Goal: Task Accomplishment & Management: Manage account settings

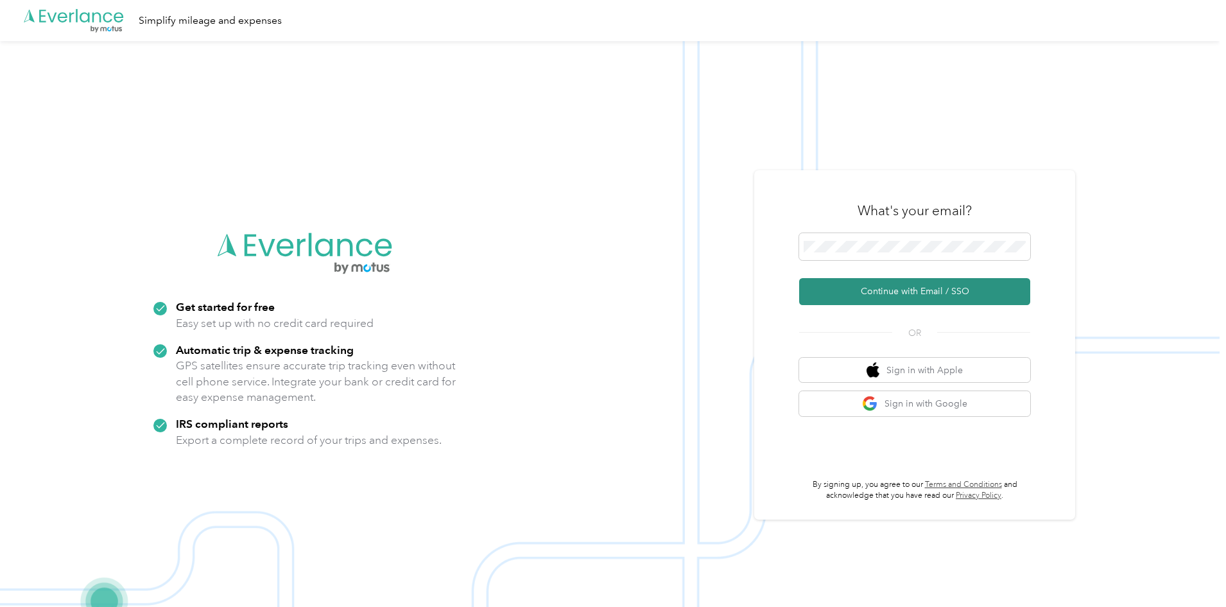
click at [908, 290] on button "Continue with Email / SSO" at bounding box center [914, 291] width 231 height 27
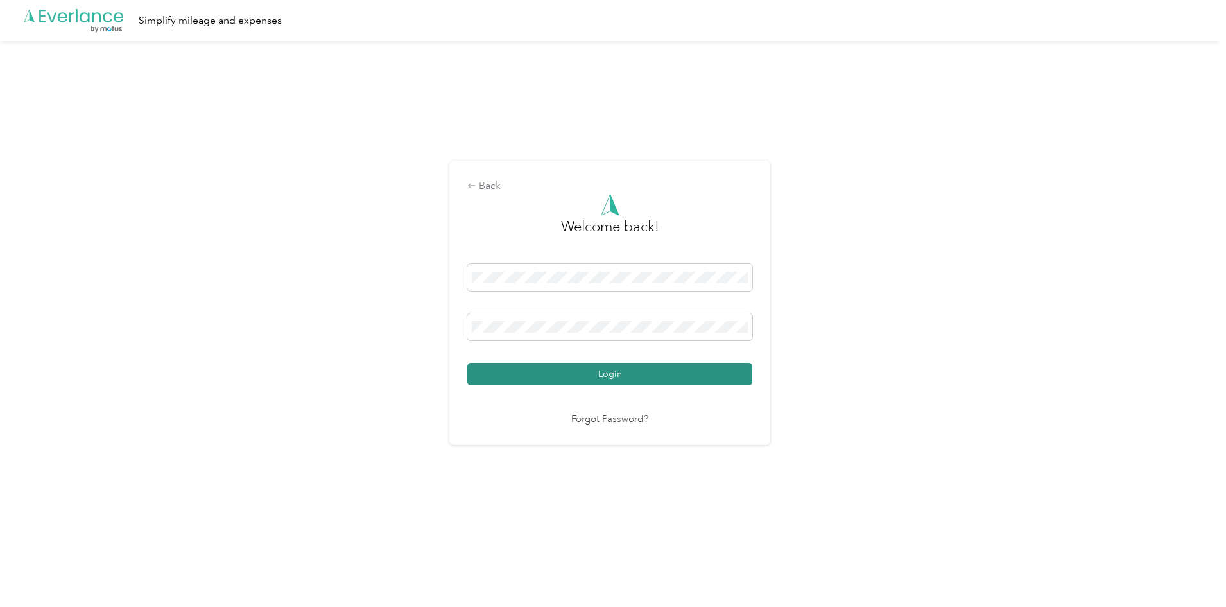
click at [667, 381] on button "Login" at bounding box center [609, 374] width 285 height 22
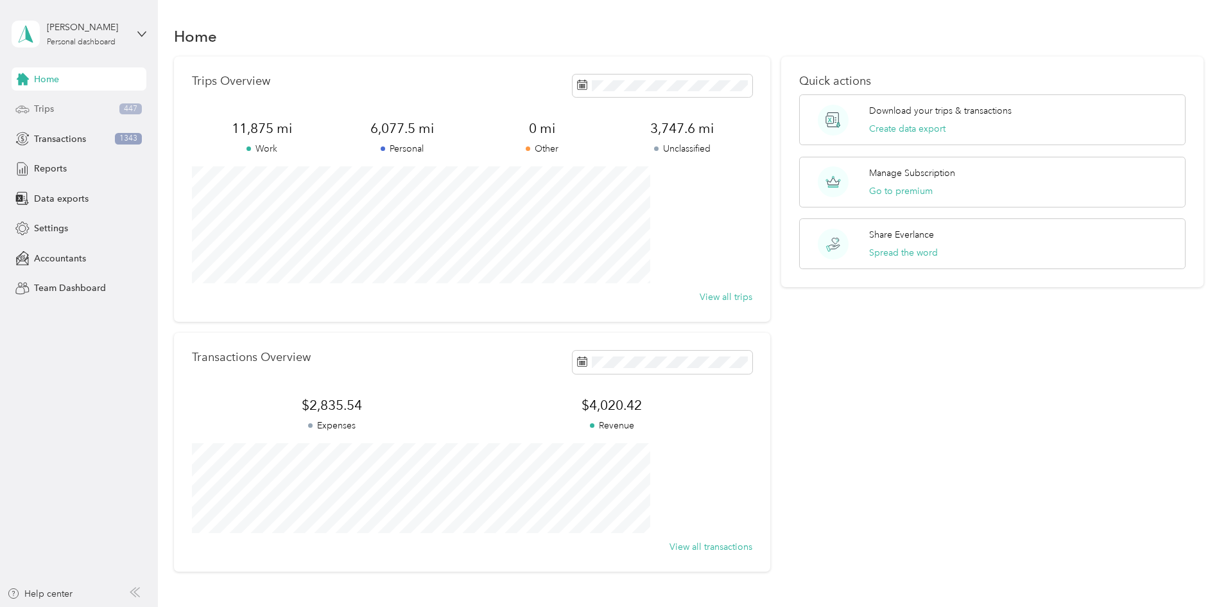
click at [49, 108] on span "Trips" at bounding box center [44, 108] width 20 height 13
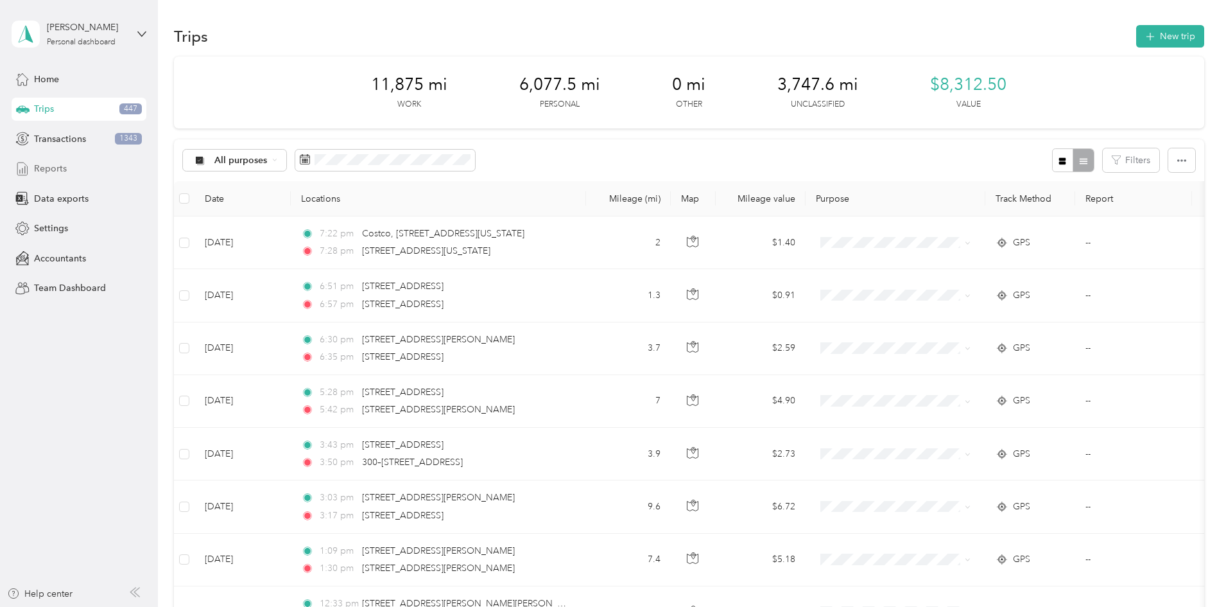
click at [55, 168] on span "Reports" at bounding box center [50, 168] width 33 height 13
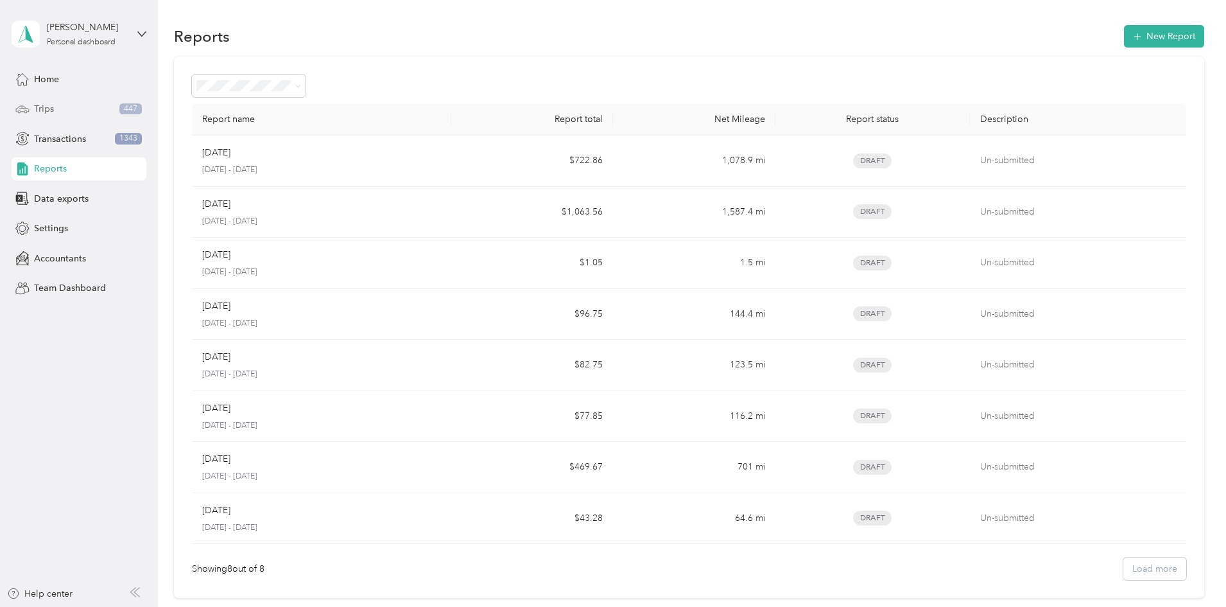
click at [103, 117] on div "Trips 447" at bounding box center [79, 109] width 135 height 23
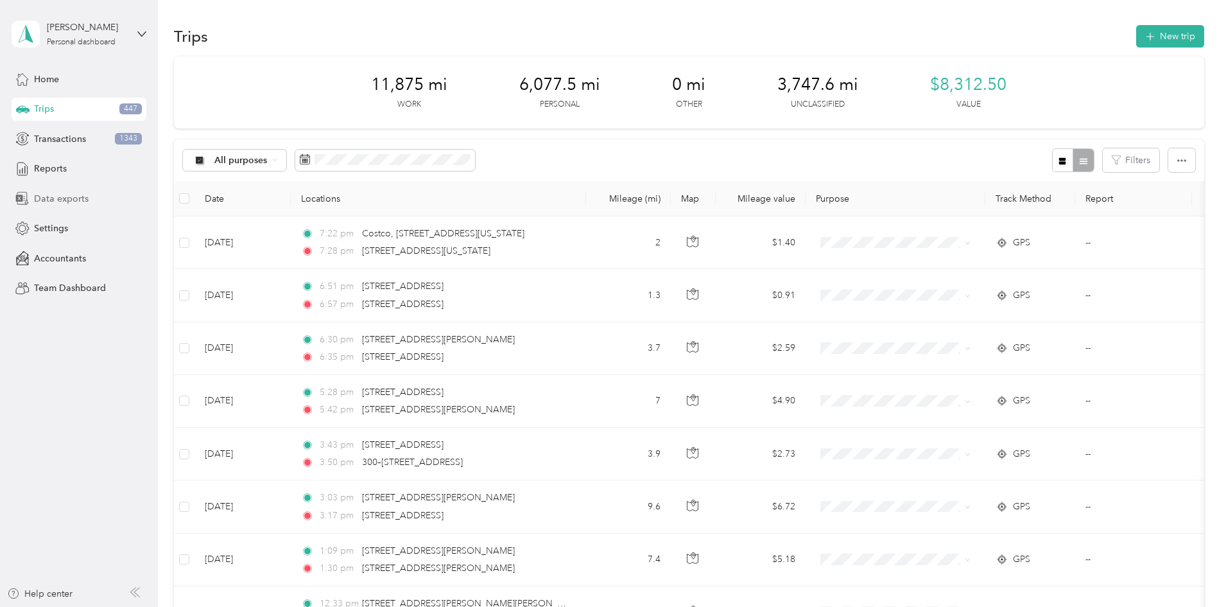
click at [49, 202] on span "Data exports" at bounding box center [61, 198] width 55 height 13
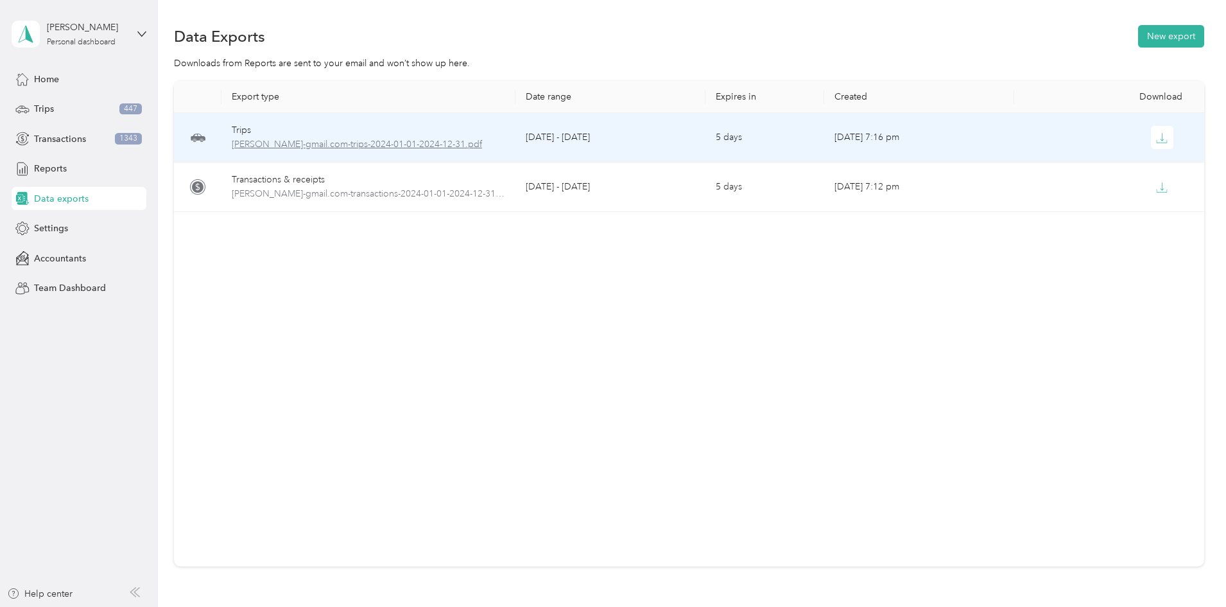
click at [343, 139] on span "[PERSON_NAME]-gmail.com-trips-2024-01-01-2024-12-31.pdf" at bounding box center [368, 144] width 273 height 14
click at [333, 149] on span "[PERSON_NAME]-gmail.com-trips-2024-01-01-2024-12-31.pdf" at bounding box center [368, 144] width 273 height 14
click at [1156, 139] on icon "button" at bounding box center [1162, 138] width 12 height 12
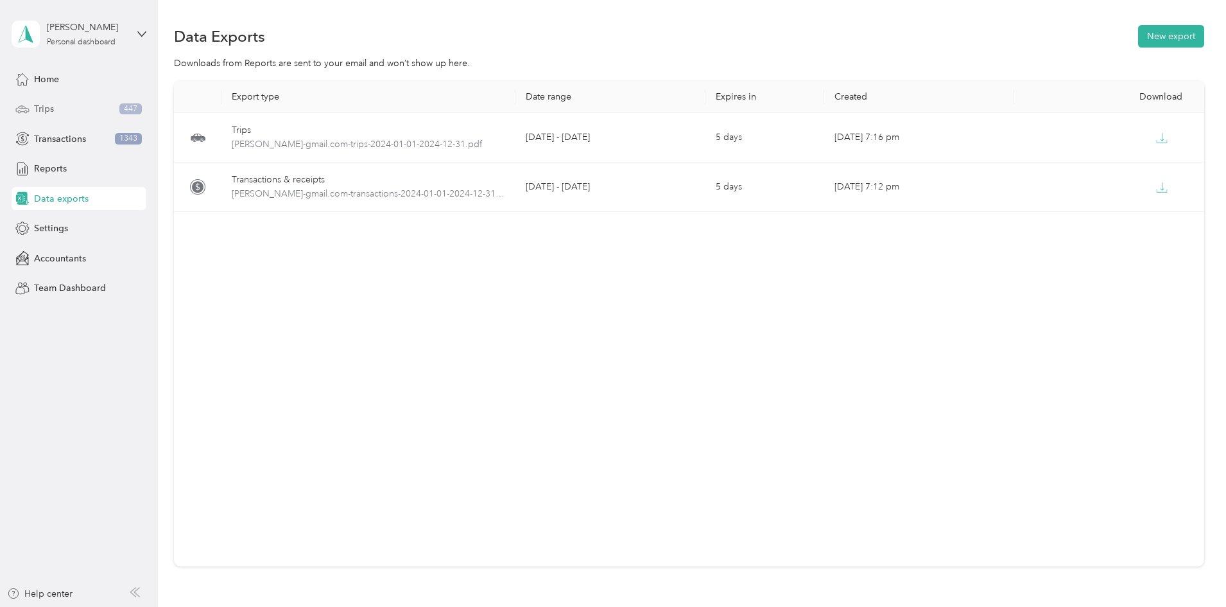
click at [117, 105] on div "Trips 447" at bounding box center [79, 109] width 135 height 23
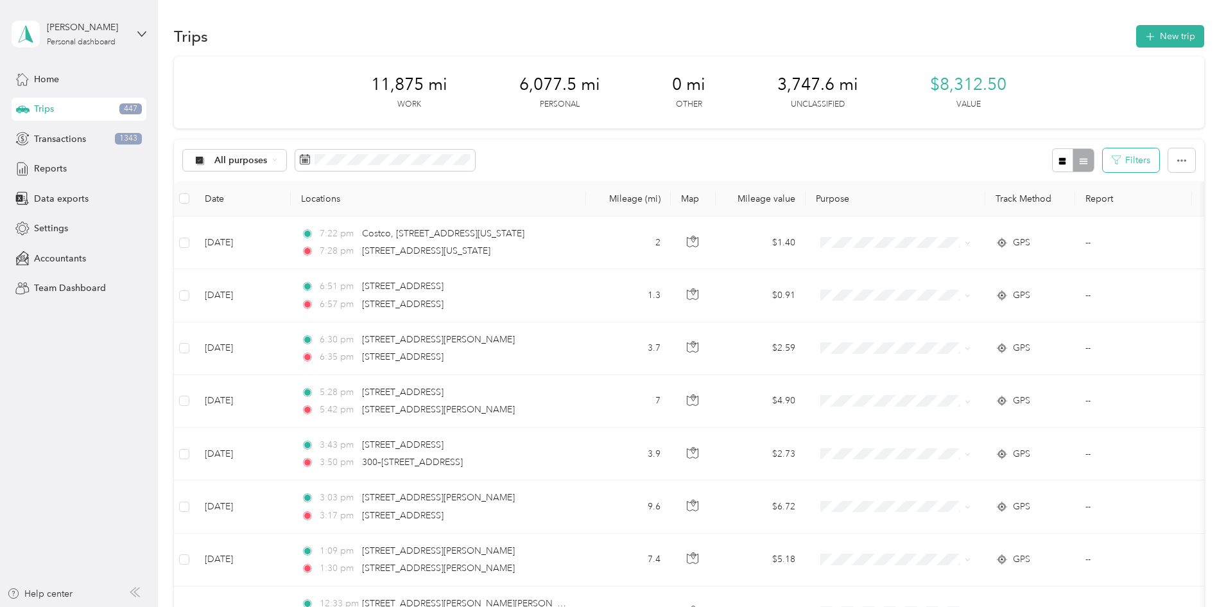
click at [1103, 161] on button "Filters" at bounding box center [1131, 160] width 56 height 24
click at [1084, 101] on div "11,875 mi Work 6,077.5 mi Personal 0 mi Other 3,747.6 mi Unclassified $8,312.50…" at bounding box center [689, 92] width 1030 height 72
click at [1177, 162] on icon "button" at bounding box center [1181, 160] width 9 height 9
click at [1076, 107] on div "11,875 mi Work 6,077.5 mi Personal 0 mi Other 3,747.6 mi Unclassified $8,312.50…" at bounding box center [689, 92] width 1030 height 72
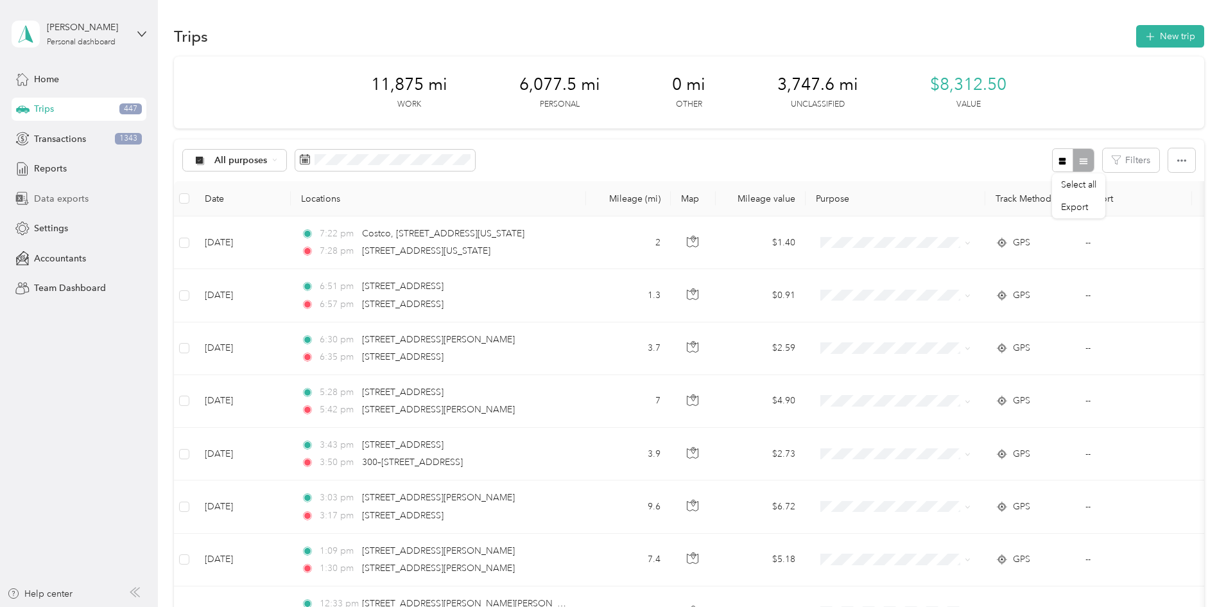
click at [57, 202] on span "Data exports" at bounding box center [61, 198] width 55 height 13
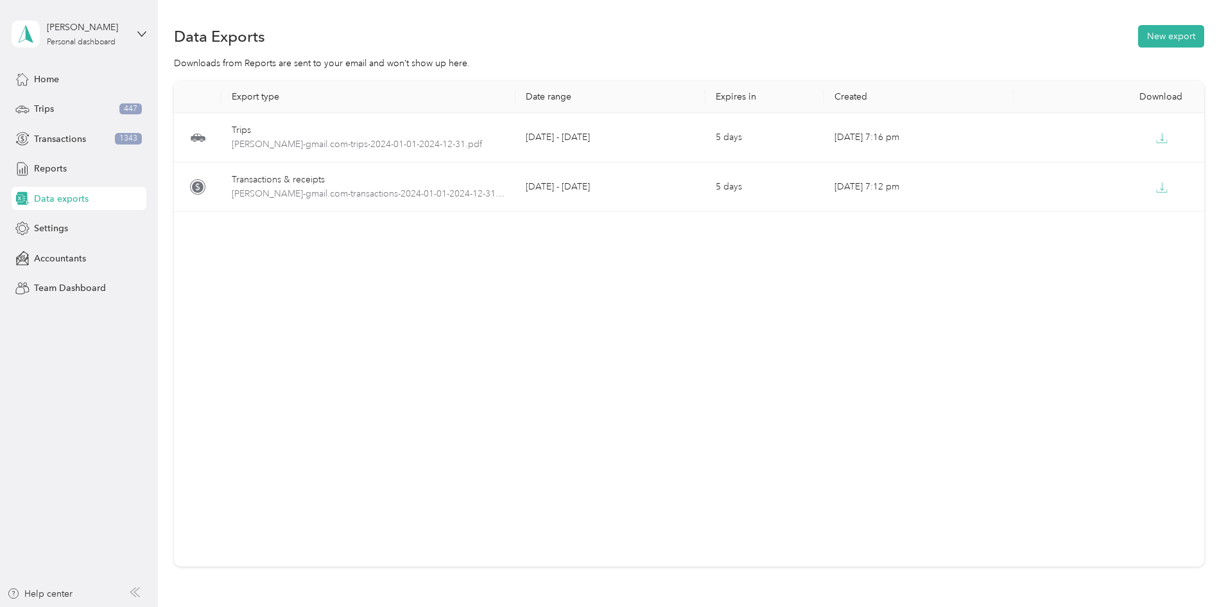
click at [57, 202] on span "Data exports" at bounding box center [61, 198] width 55 height 13
click at [52, 233] on span "Settings" at bounding box center [51, 227] width 34 height 13
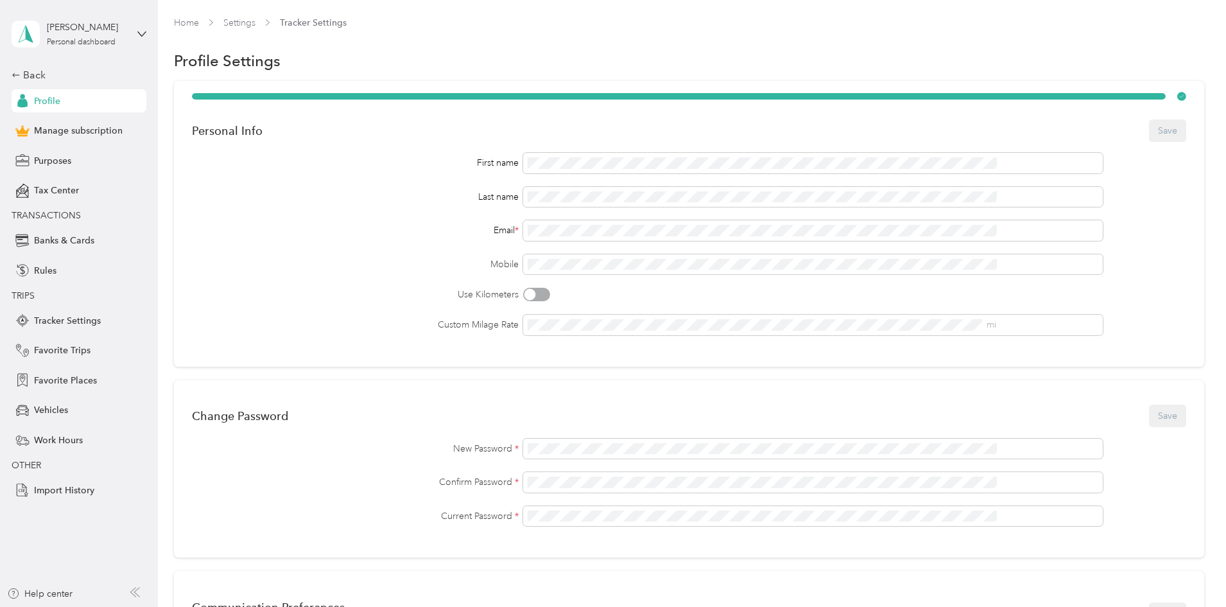
click at [73, 98] on div "Profile" at bounding box center [79, 100] width 135 height 23
click at [37, 73] on div "Back" at bounding box center [76, 74] width 128 height 15
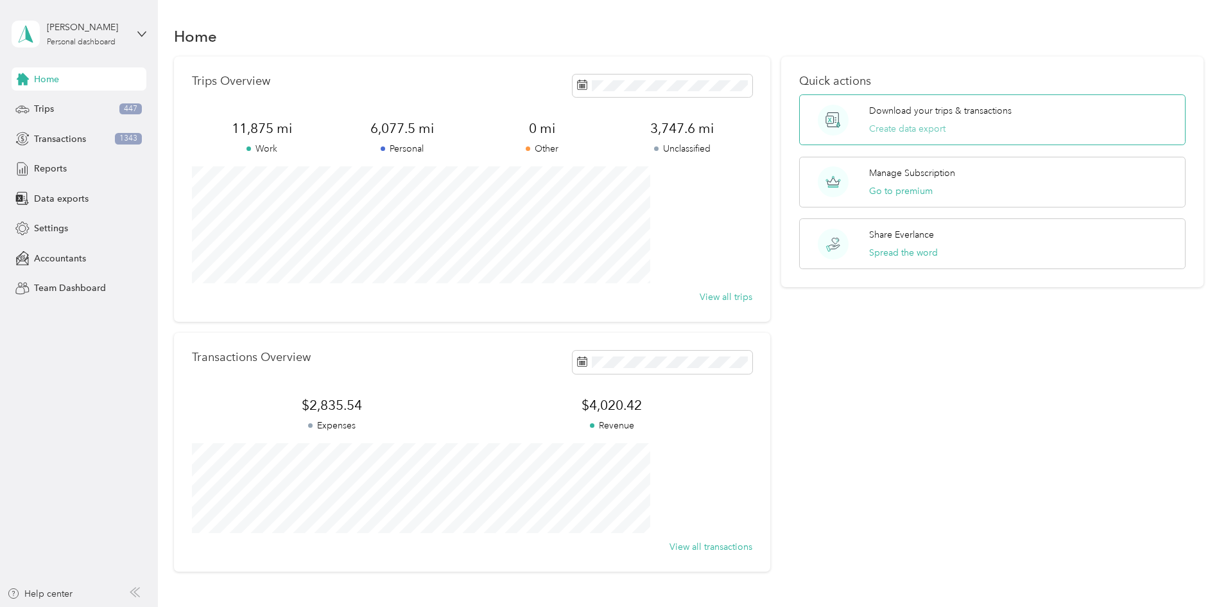
click at [869, 125] on button "Create data export" at bounding box center [907, 128] width 76 height 13
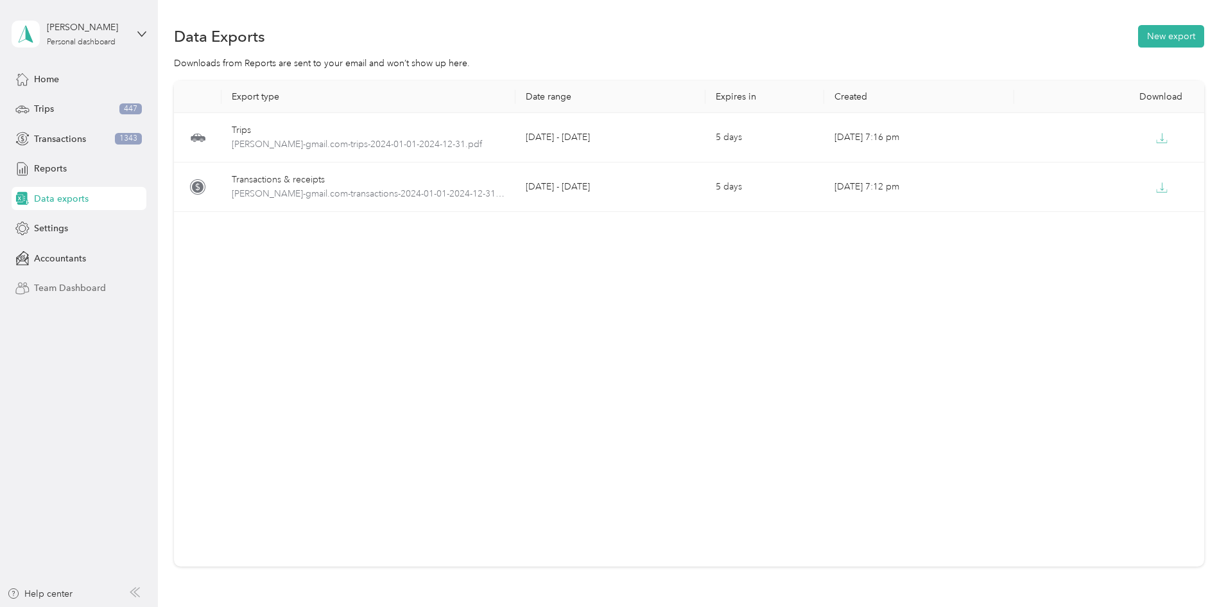
click at [53, 291] on span "Team Dashboard" at bounding box center [70, 287] width 72 height 13
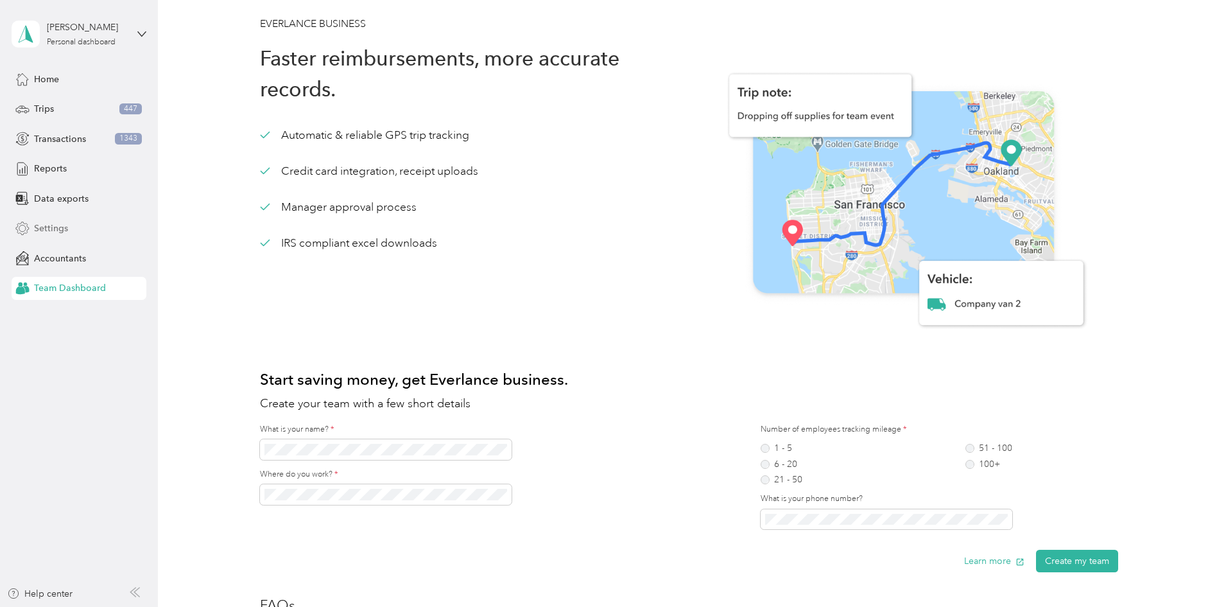
click at [54, 226] on span "Settings" at bounding box center [51, 227] width 34 height 13
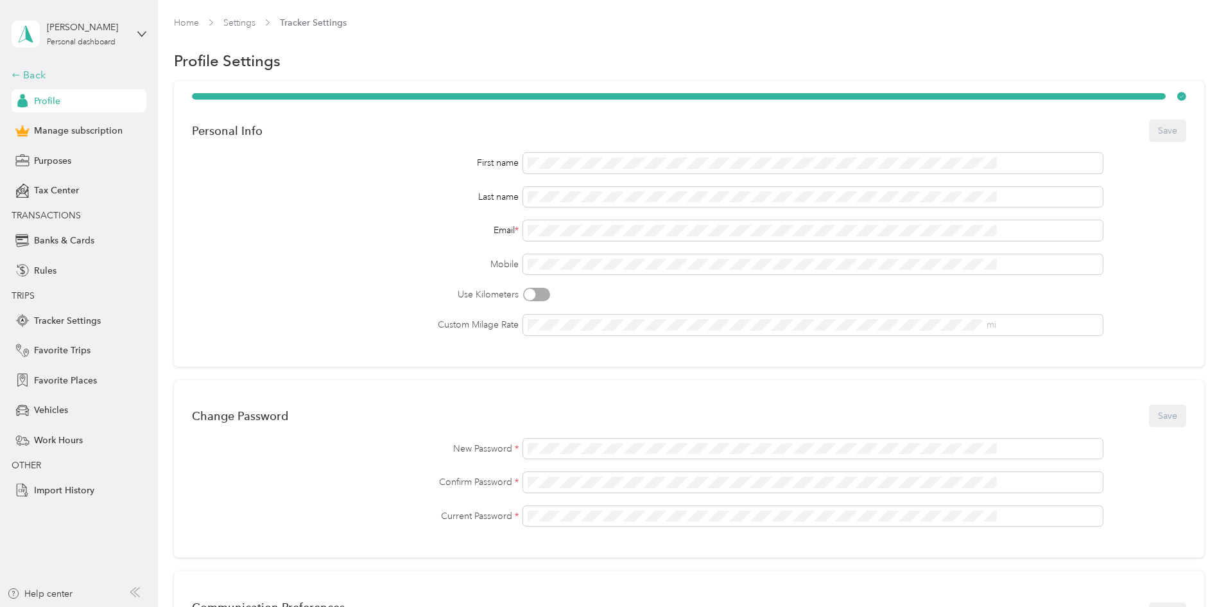
click at [25, 71] on div "Back" at bounding box center [76, 74] width 128 height 15
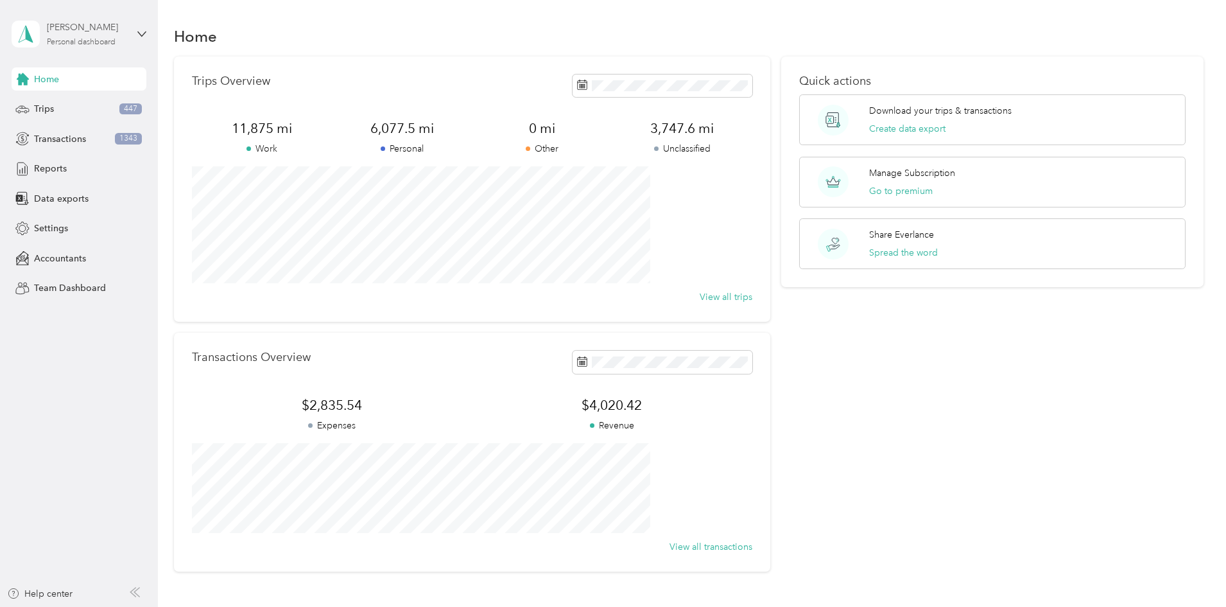
click at [67, 29] on div "[PERSON_NAME]" at bounding box center [87, 27] width 80 height 13
click at [51, 175] on span "Reports" at bounding box center [50, 168] width 33 height 13
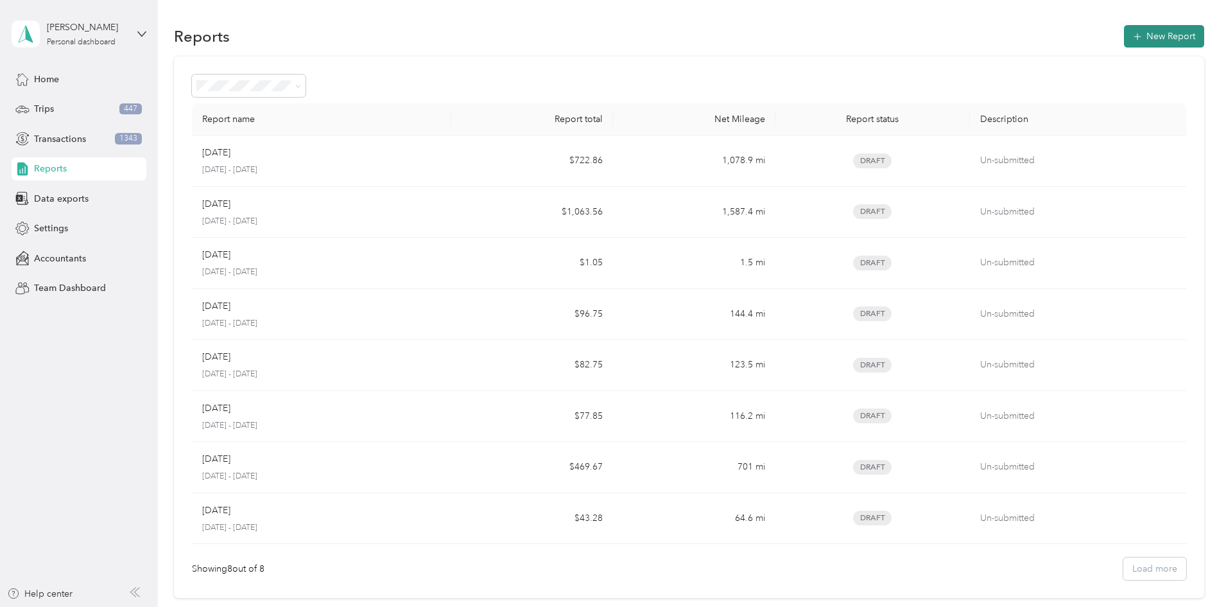
click at [1124, 37] on button "New Report" at bounding box center [1164, 36] width 80 height 22
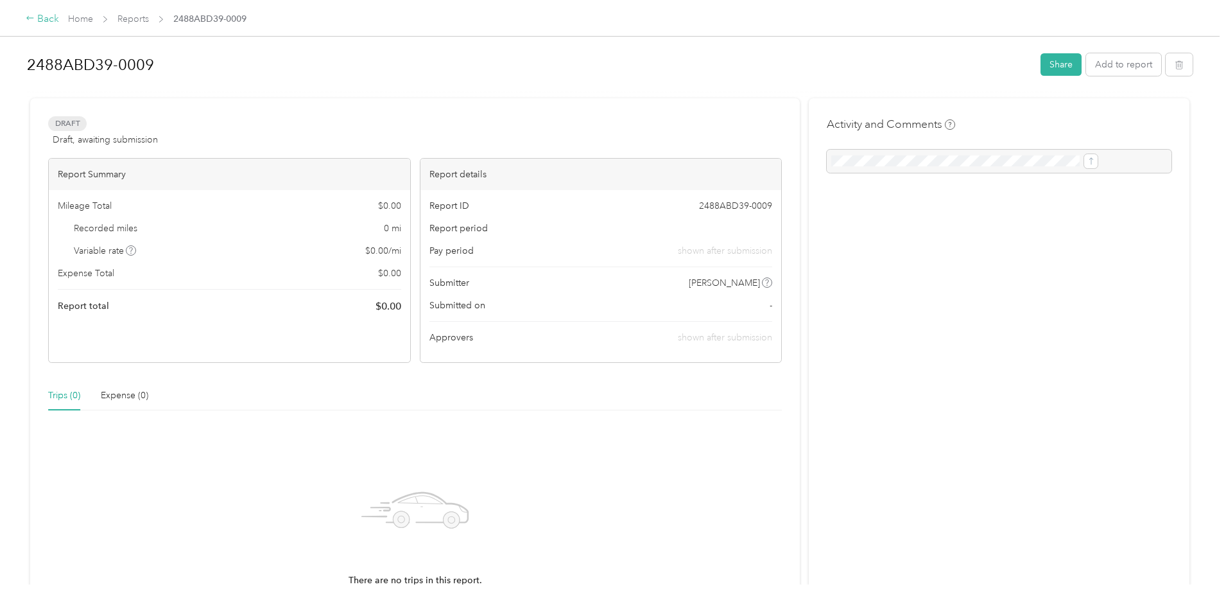
click at [59, 20] on div "Back" at bounding box center [42, 19] width 33 height 15
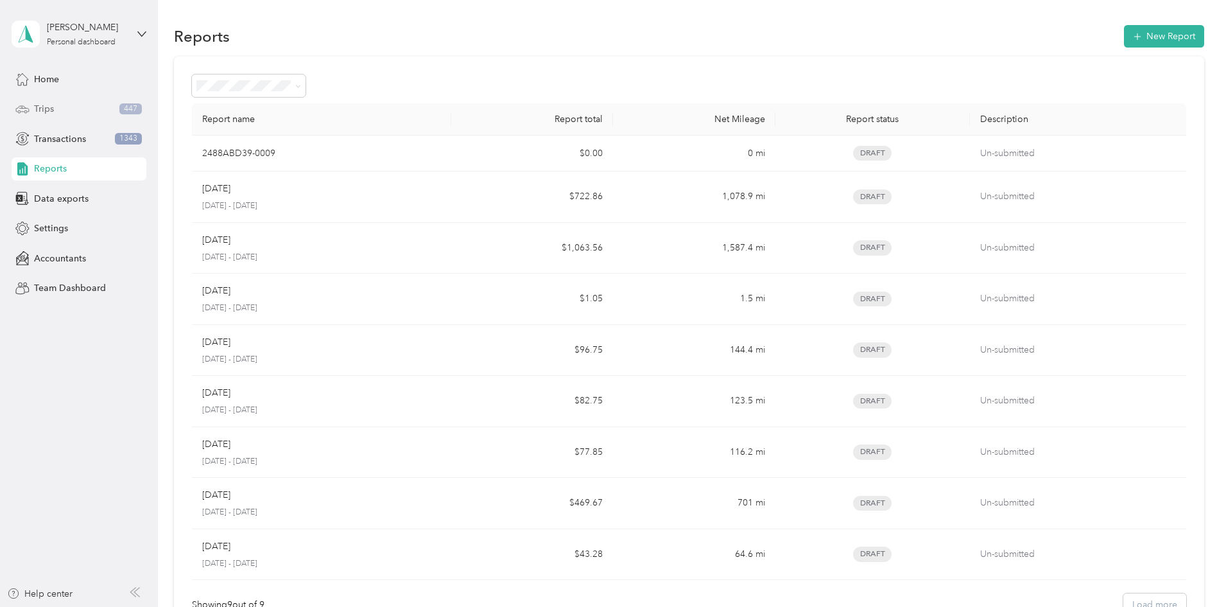
click at [62, 107] on div "Trips 447" at bounding box center [79, 109] width 135 height 23
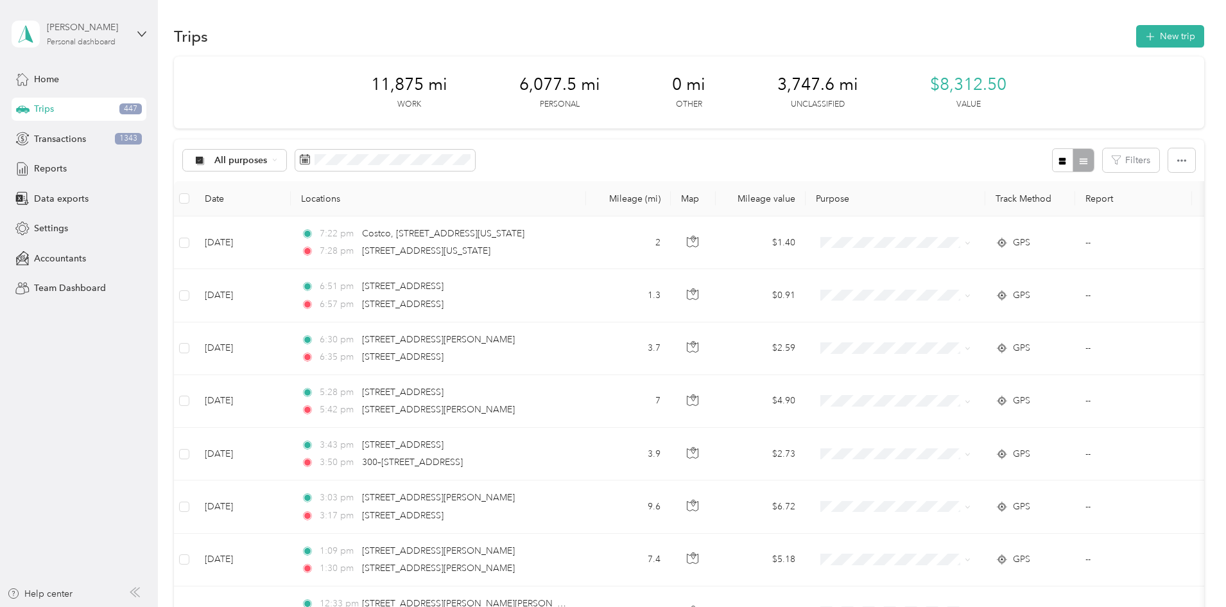
click at [80, 40] on div "Personal dashboard" at bounding box center [81, 43] width 69 height 8
click at [208, 43] on h1 "Trips" at bounding box center [191, 36] width 34 height 13
click at [64, 194] on span "Data exports" at bounding box center [61, 198] width 55 height 13
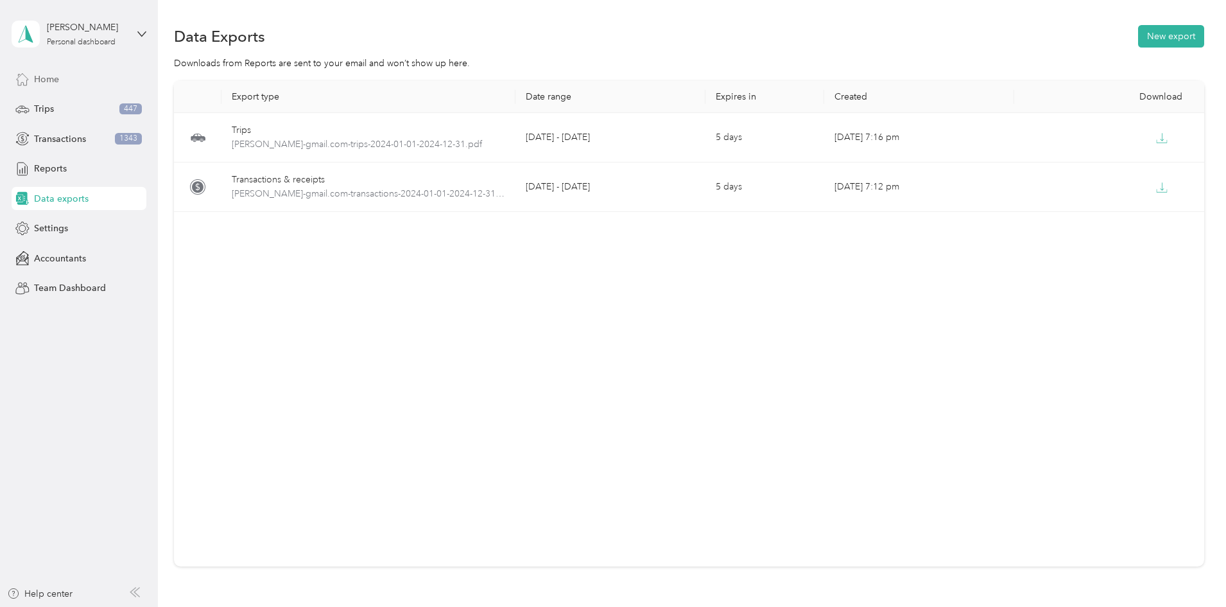
click at [49, 81] on span "Home" at bounding box center [46, 79] width 25 height 13
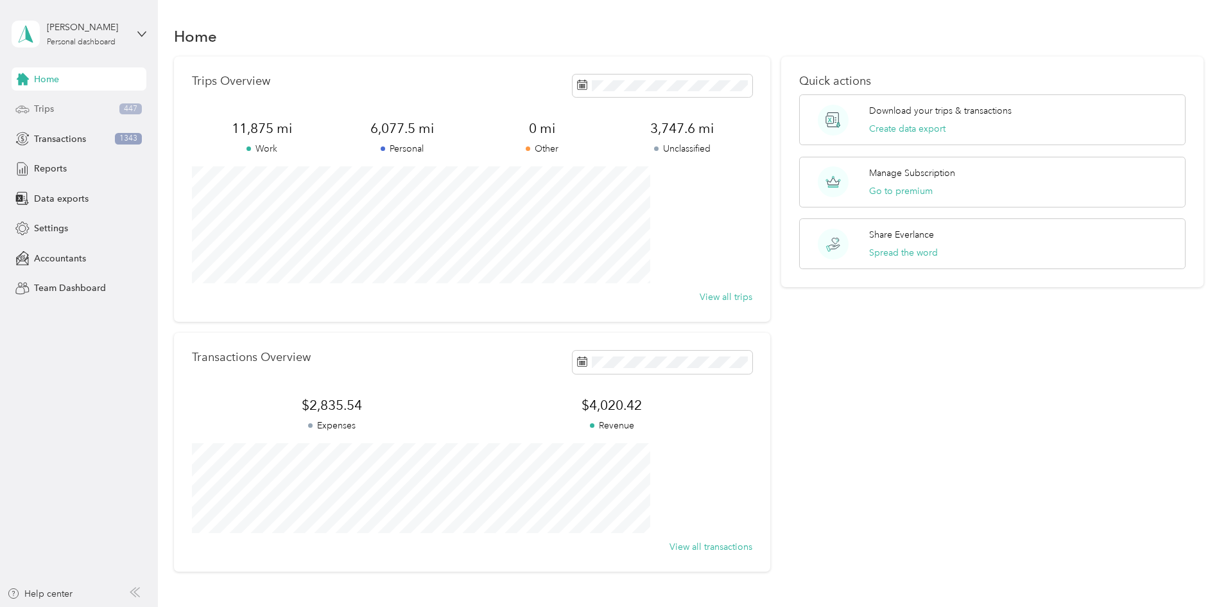
click at [48, 103] on span "Trips" at bounding box center [44, 108] width 20 height 13
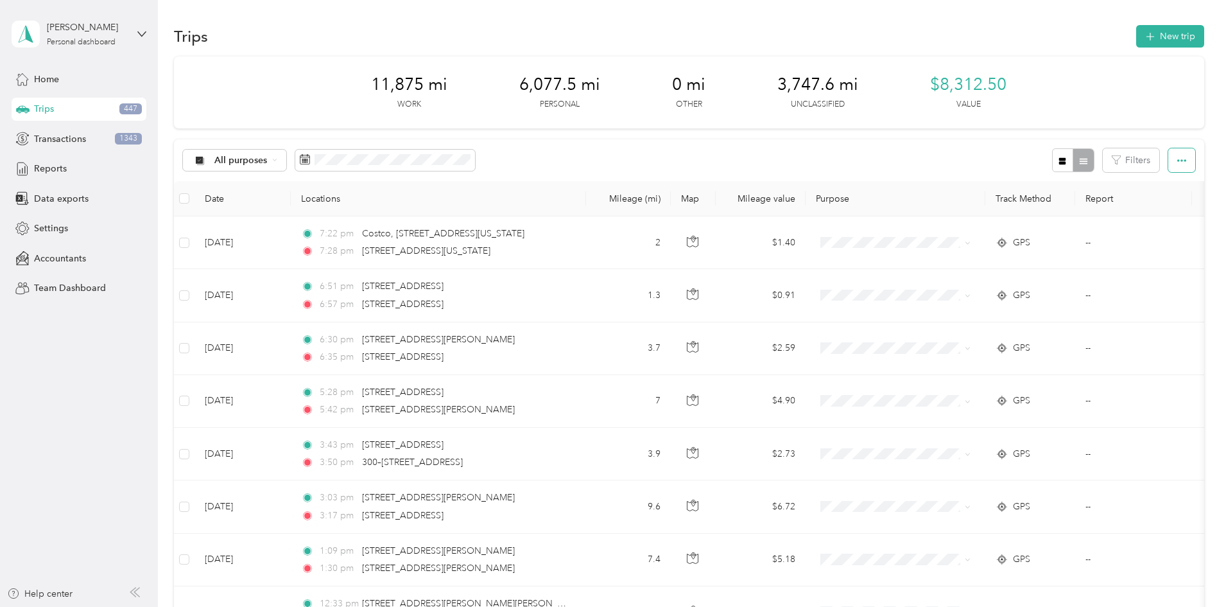
click at [1168, 162] on button "button" at bounding box center [1181, 160] width 27 height 24
click at [1077, 114] on div "11,875 mi Work 6,077.5 mi Personal 0 mi Other 3,747.6 mi Unclassified $8,312.50…" at bounding box center [689, 92] width 1030 height 72
click at [1080, 201] on div "Export" at bounding box center [1078, 206] width 35 height 13
click at [1062, 204] on span "Export" at bounding box center [1074, 207] width 27 height 11
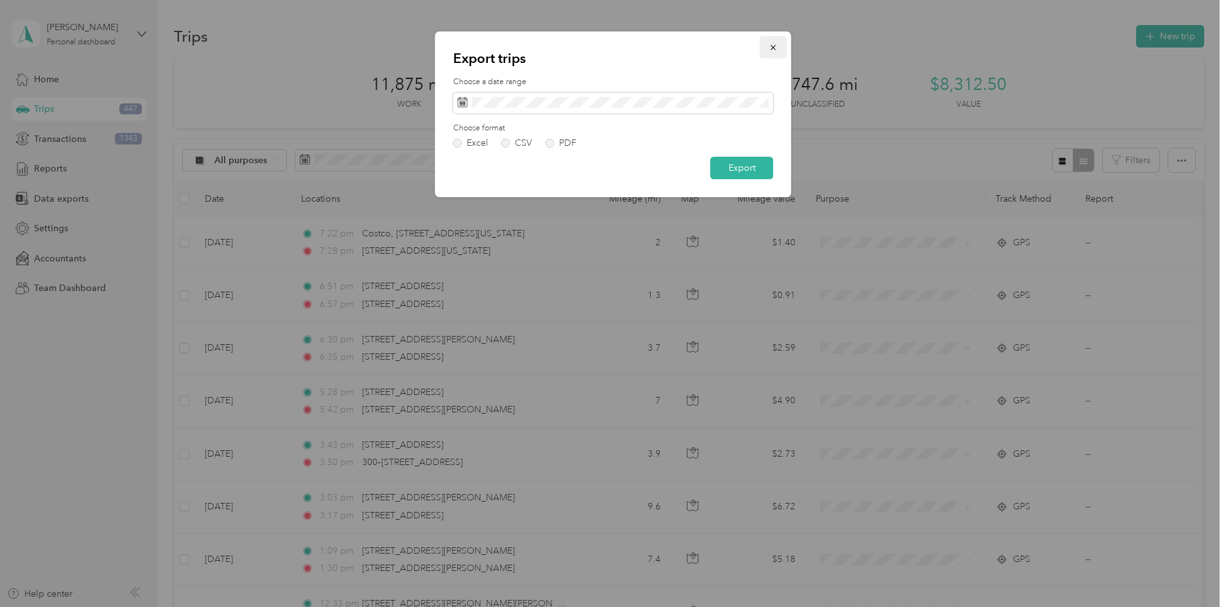
click at [774, 48] on icon "button" at bounding box center [773, 47] width 9 height 9
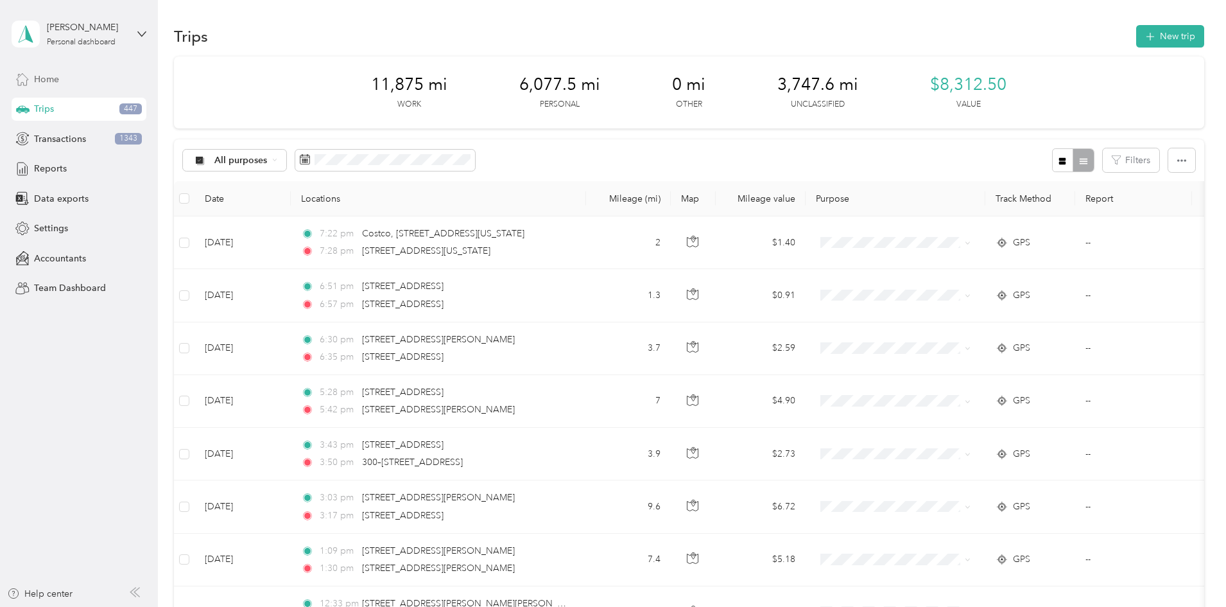
click at [61, 78] on div "Home" at bounding box center [79, 78] width 135 height 23
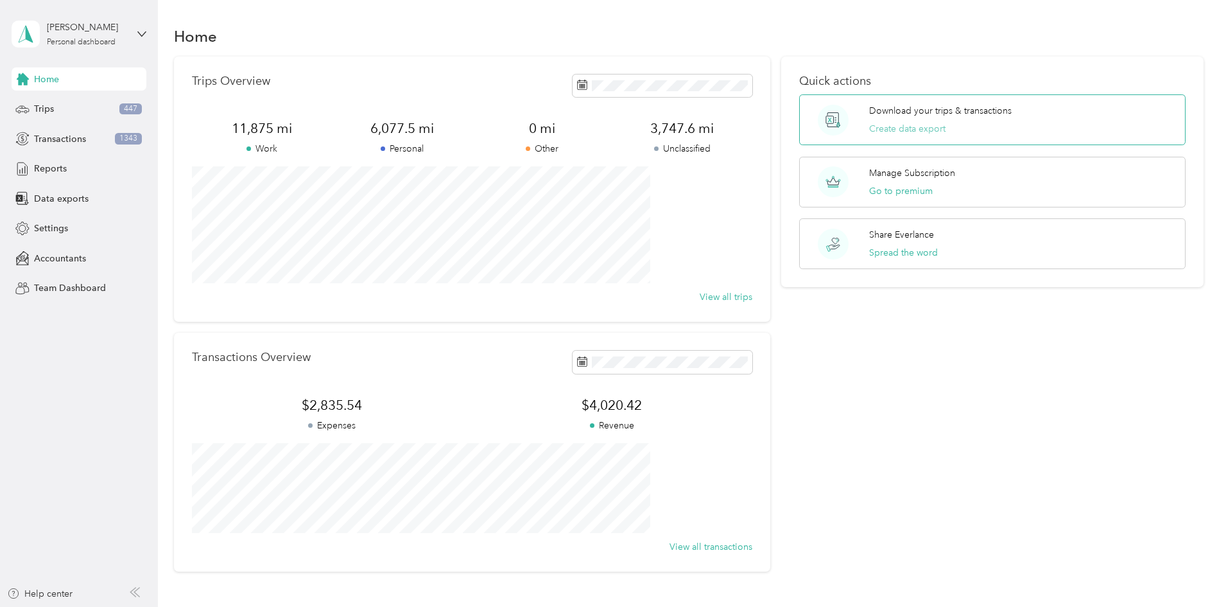
click at [906, 127] on button "Create data export" at bounding box center [907, 128] width 76 height 13
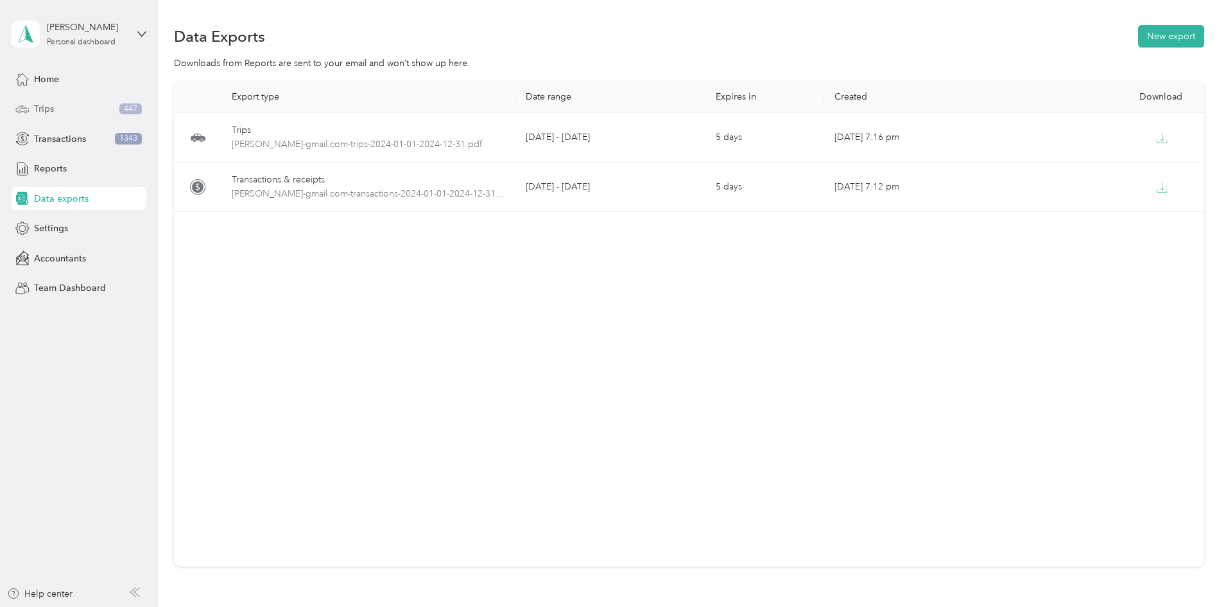
click at [77, 116] on div "Trips 447" at bounding box center [79, 109] width 135 height 23
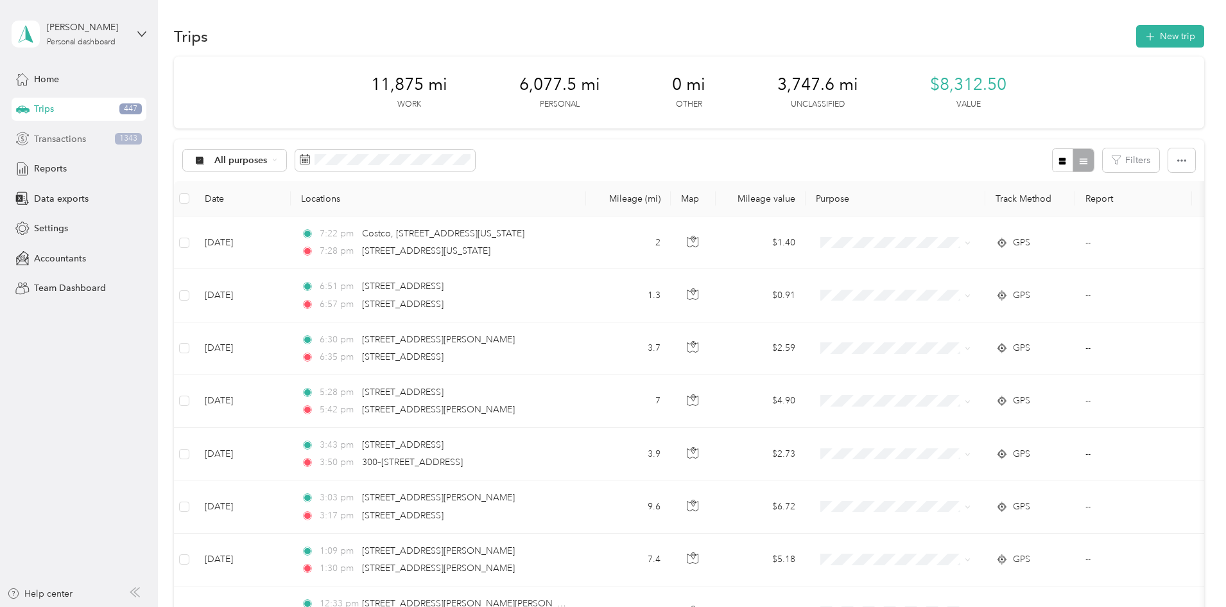
click at [62, 144] on span "Transactions" at bounding box center [60, 138] width 52 height 13
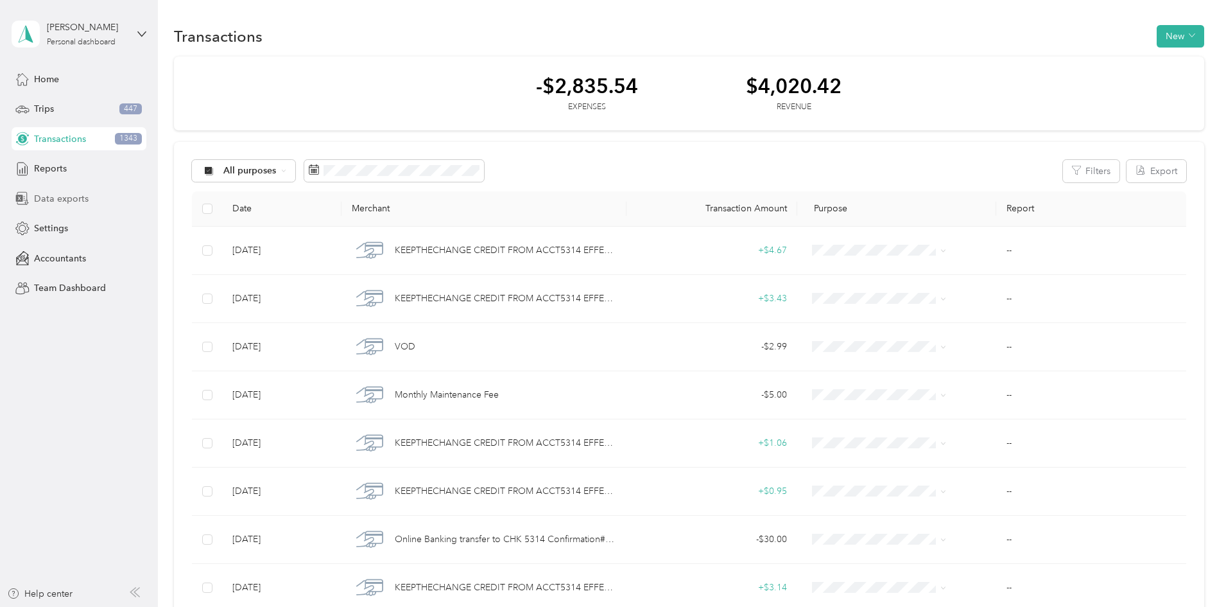
click at [60, 195] on span "Data exports" at bounding box center [61, 198] width 55 height 13
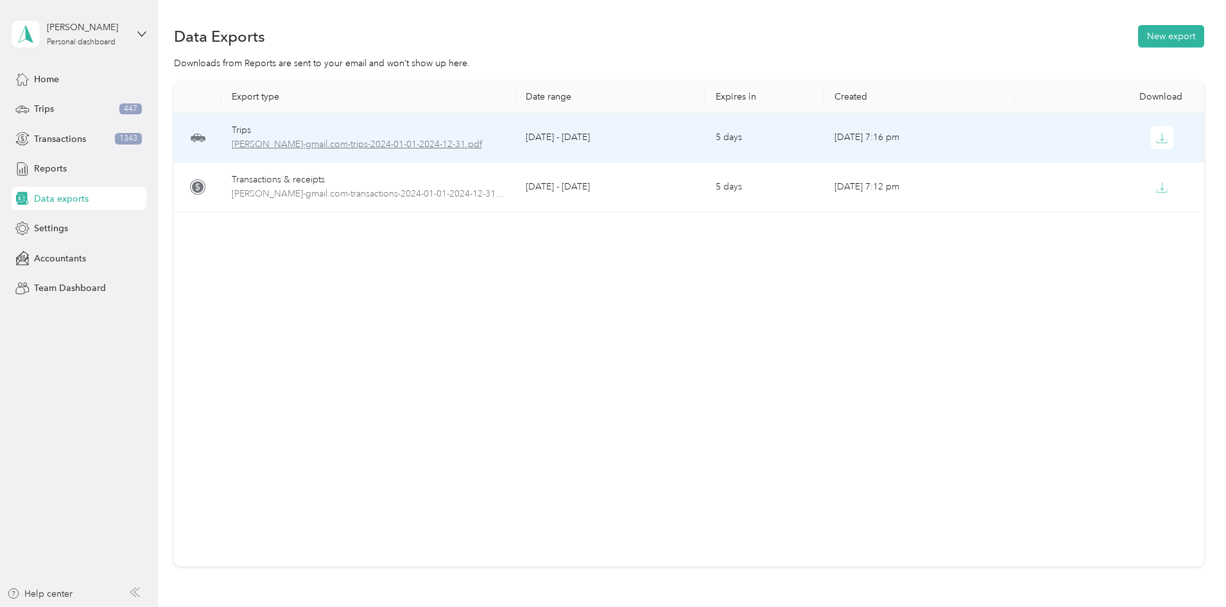
click at [437, 139] on span "[PERSON_NAME]-gmail.com-trips-2024-01-01-2024-12-31.pdf" at bounding box center [368, 144] width 273 height 14
click at [325, 143] on span "[PERSON_NAME]-gmail.com-trips-2024-01-01-2024-12-31.pdf" at bounding box center [368, 144] width 273 height 14
click at [319, 130] on div "Trips" at bounding box center [368, 130] width 273 height 14
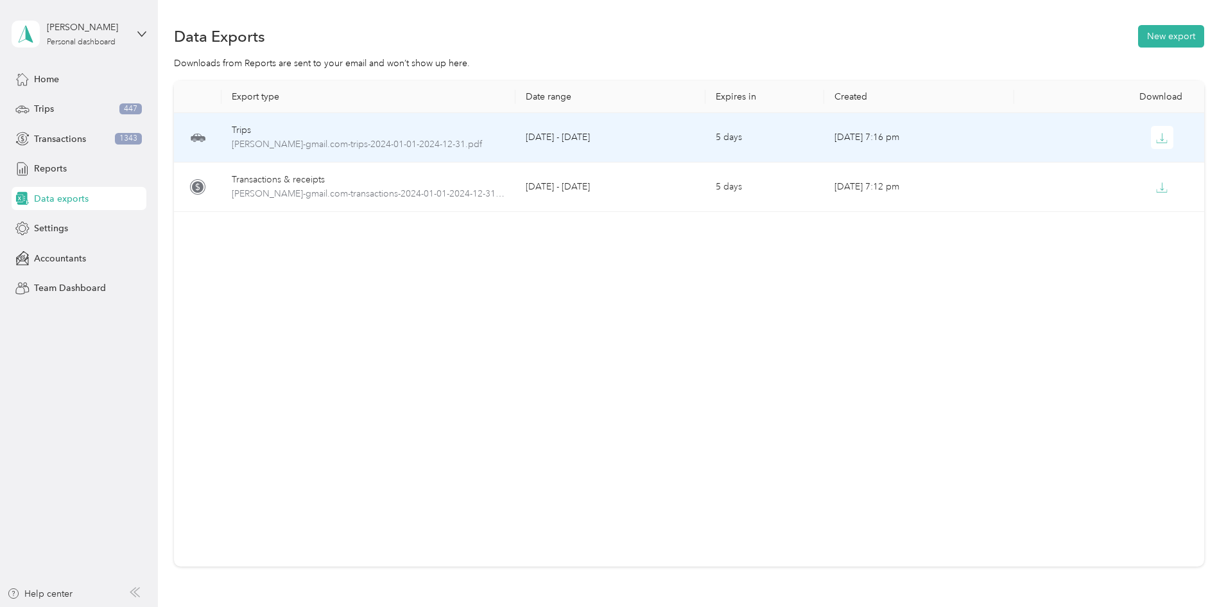
click at [221, 137] on td at bounding box center [198, 137] width 48 height 49
click at [1048, 129] on div at bounding box center [1109, 137] width 169 height 23
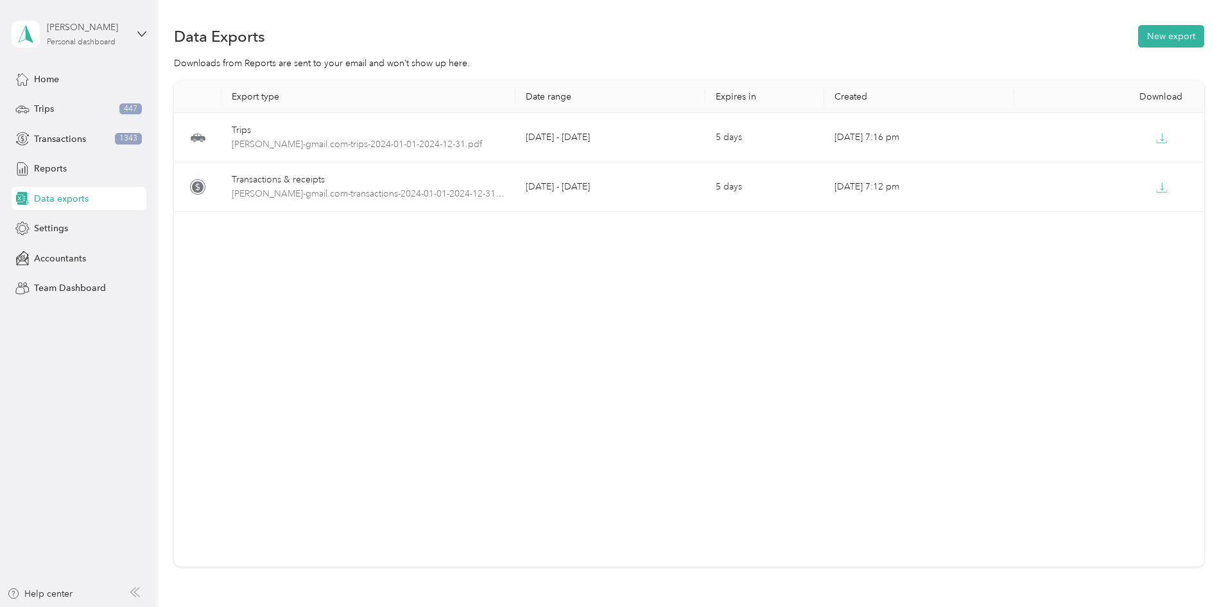
click at [83, 33] on div "[PERSON_NAME]" at bounding box center [87, 27] width 80 height 13
click at [76, 110] on div "You’re signed in as [PERSON_NAME][EMAIL_ADDRESS][DOMAIN_NAME] Log out" at bounding box center [183, 86] width 343 height 73
click at [98, 25] on div "[PERSON_NAME]" at bounding box center [87, 27] width 80 height 13
click at [53, 114] on div "You’re signed in as [PERSON_NAME][EMAIL_ADDRESS][DOMAIN_NAME] Log out" at bounding box center [183, 89] width 343 height 73
click at [104, 32] on div "[PERSON_NAME]" at bounding box center [87, 27] width 80 height 13
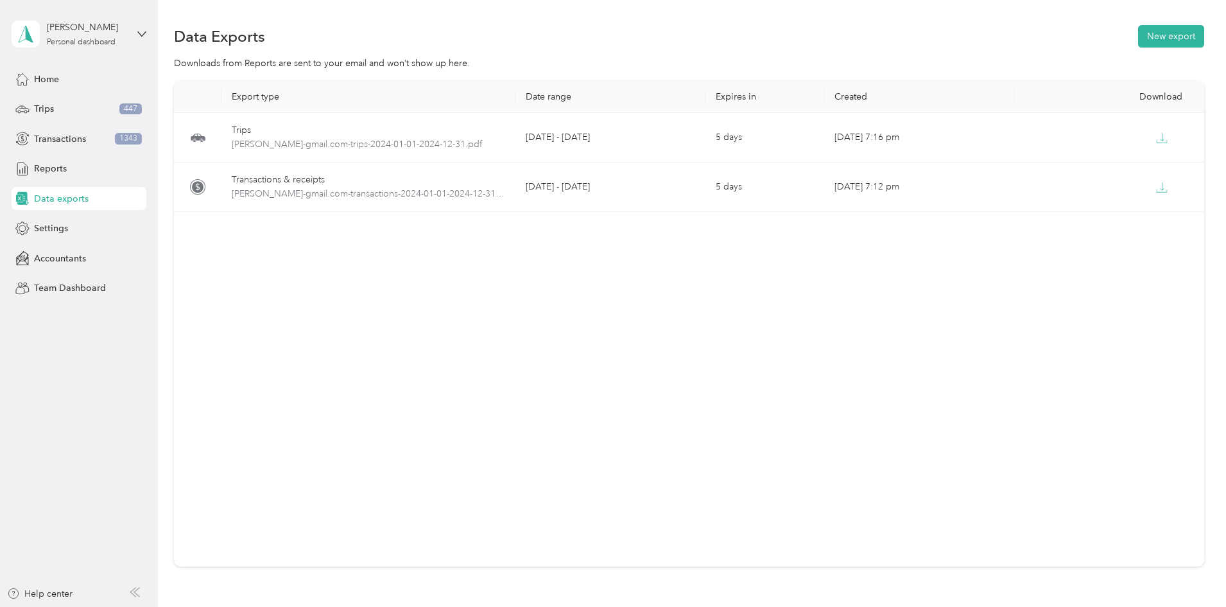
click at [32, 98] on div "Log out" at bounding box center [183, 105] width 325 height 22
